Goal: Transaction & Acquisition: Book appointment/travel/reservation

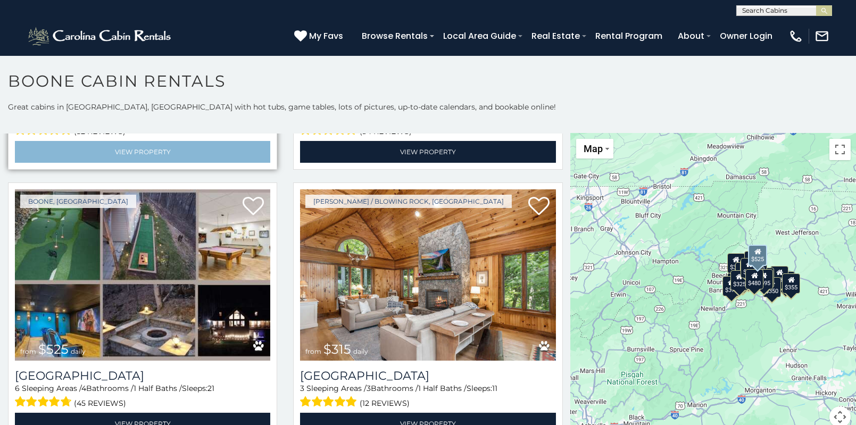
scroll to position [266, 0]
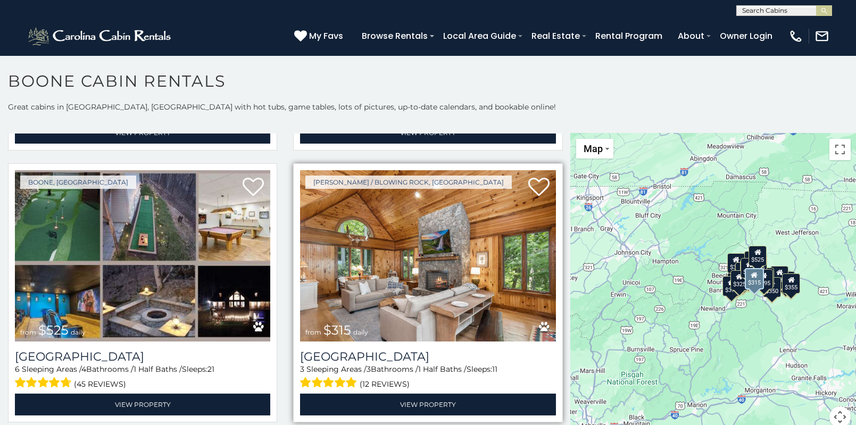
click at [433, 256] on img at bounding box center [427, 255] width 255 height 171
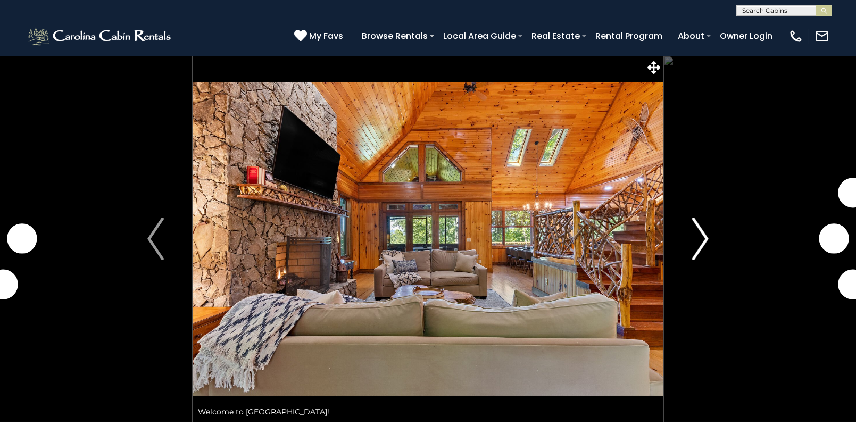
click at [704, 240] on img "Next" at bounding box center [700, 239] width 16 height 43
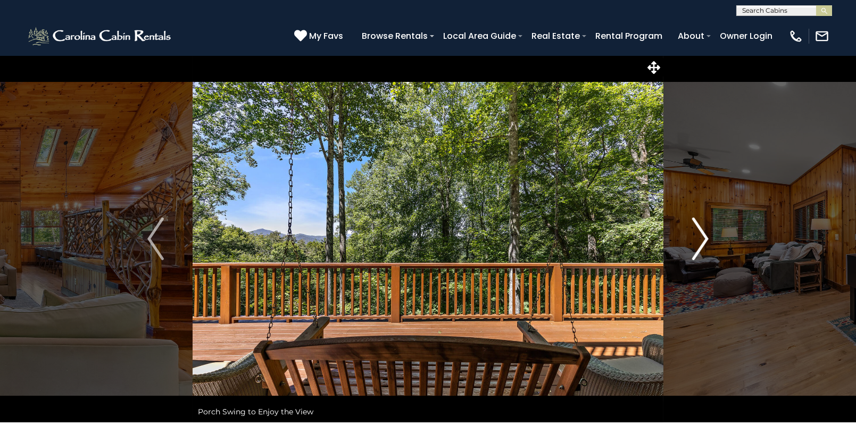
click at [704, 240] on img "Next" at bounding box center [700, 239] width 16 height 43
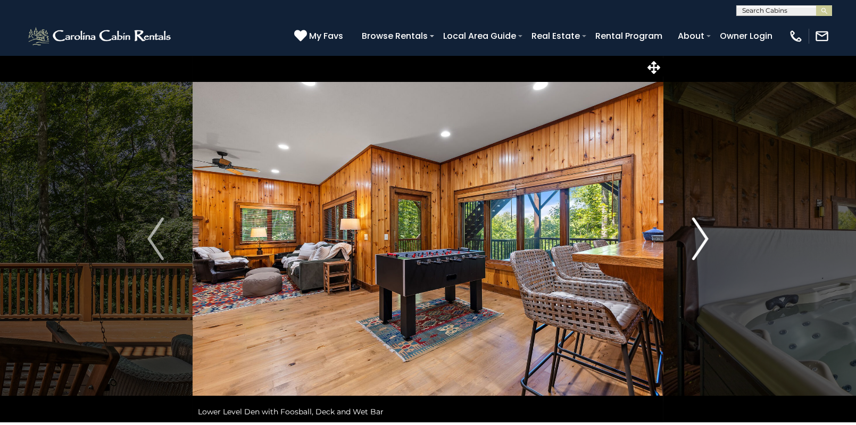
click at [704, 240] on img "Next" at bounding box center [700, 239] width 16 height 43
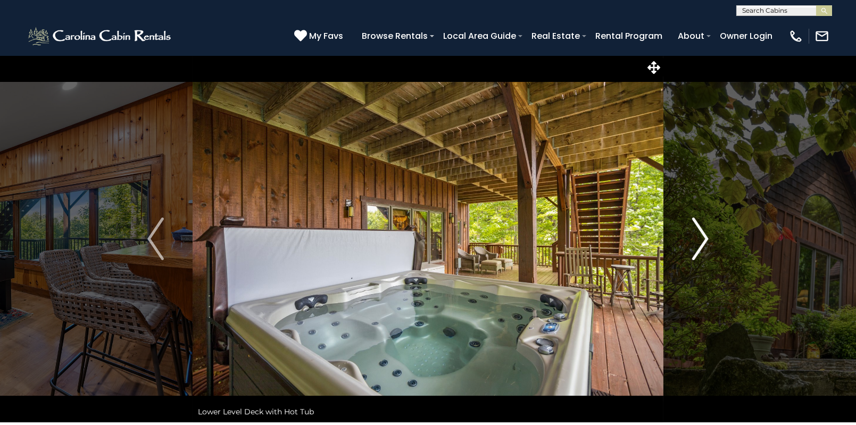
click at [704, 240] on img "Next" at bounding box center [700, 239] width 16 height 43
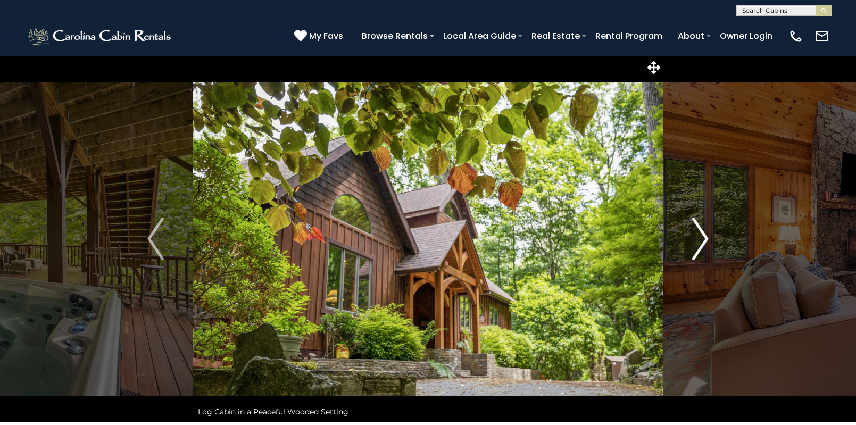
click at [704, 240] on img "Next" at bounding box center [700, 239] width 16 height 43
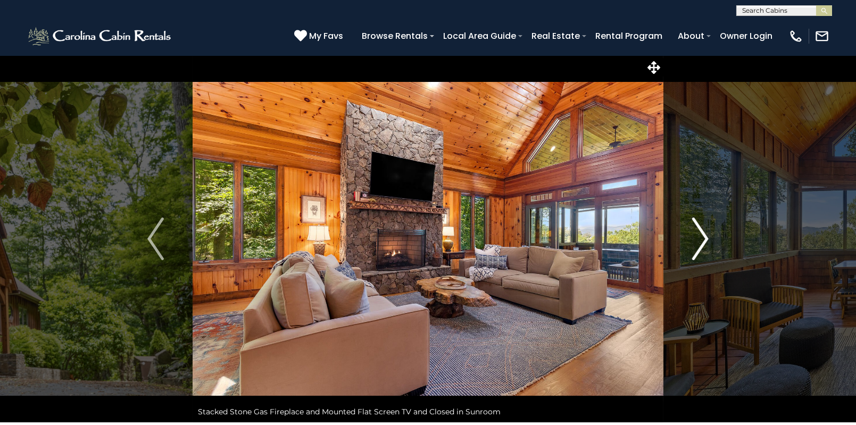
click at [704, 240] on img "Next" at bounding box center [700, 239] width 16 height 43
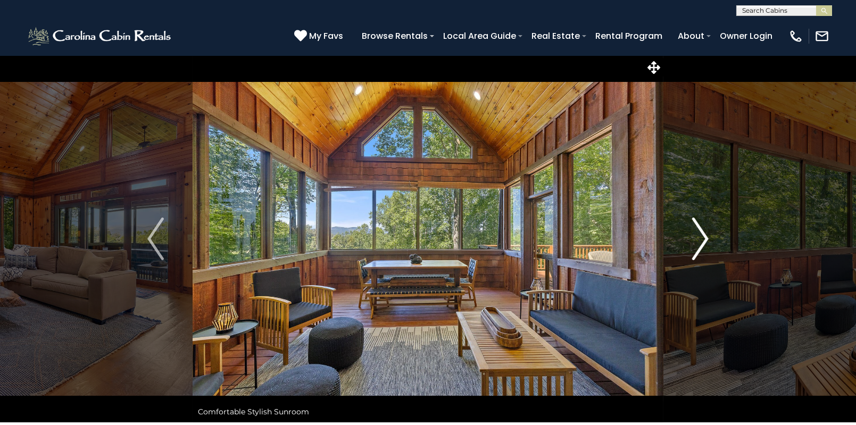
click at [704, 240] on img "Next" at bounding box center [700, 239] width 16 height 43
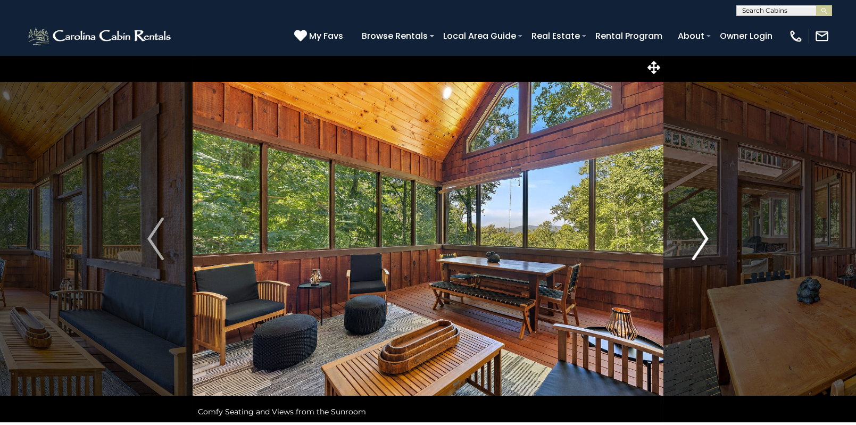
click at [704, 240] on img "Next" at bounding box center [700, 239] width 16 height 43
